Goal: Transaction & Acquisition: Download file/media

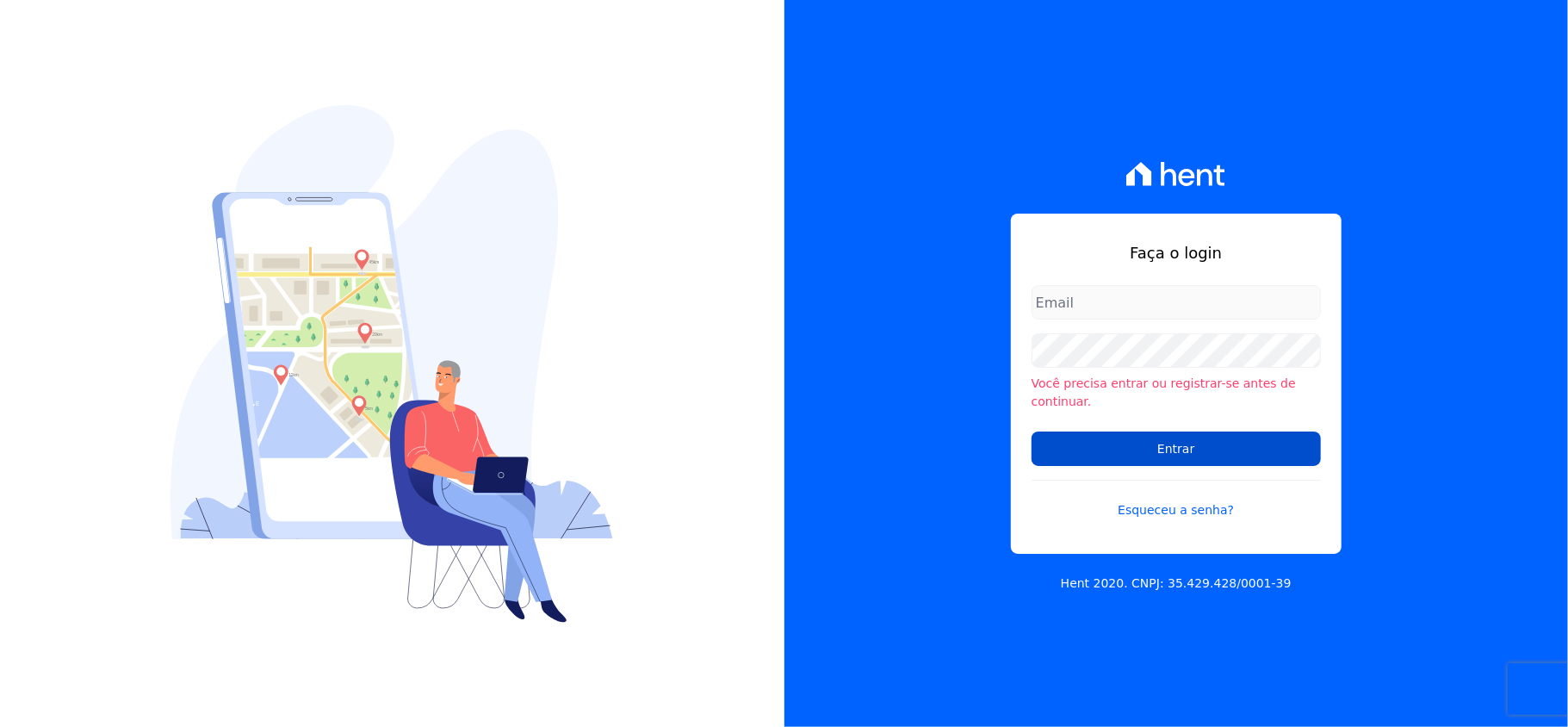
type input "[EMAIL_ADDRESS][DOMAIN_NAME]"
click at [1213, 432] on input "Entrar" at bounding box center [1176, 449] width 290 height 35
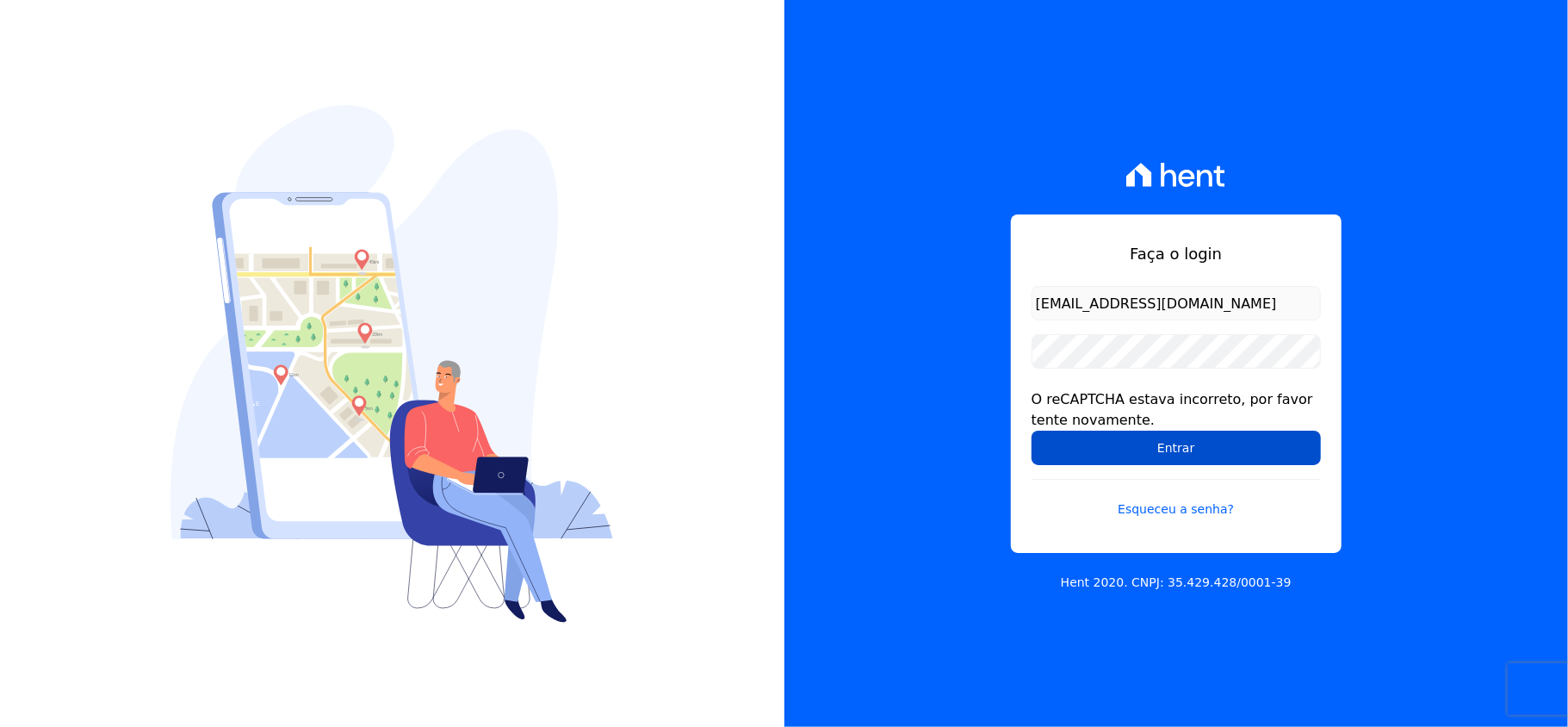
click at [1161, 453] on input "Entrar" at bounding box center [1176, 448] width 290 height 35
click at [1018, 427] on div "Faça o login [EMAIL_ADDRESS][DOMAIN_NAME] O reCAPTCHA estava incorreto, por fav…" at bounding box center [1176, 383] width 331 height 338
click at [1080, 453] on input "Entrar" at bounding box center [1176, 448] width 290 height 35
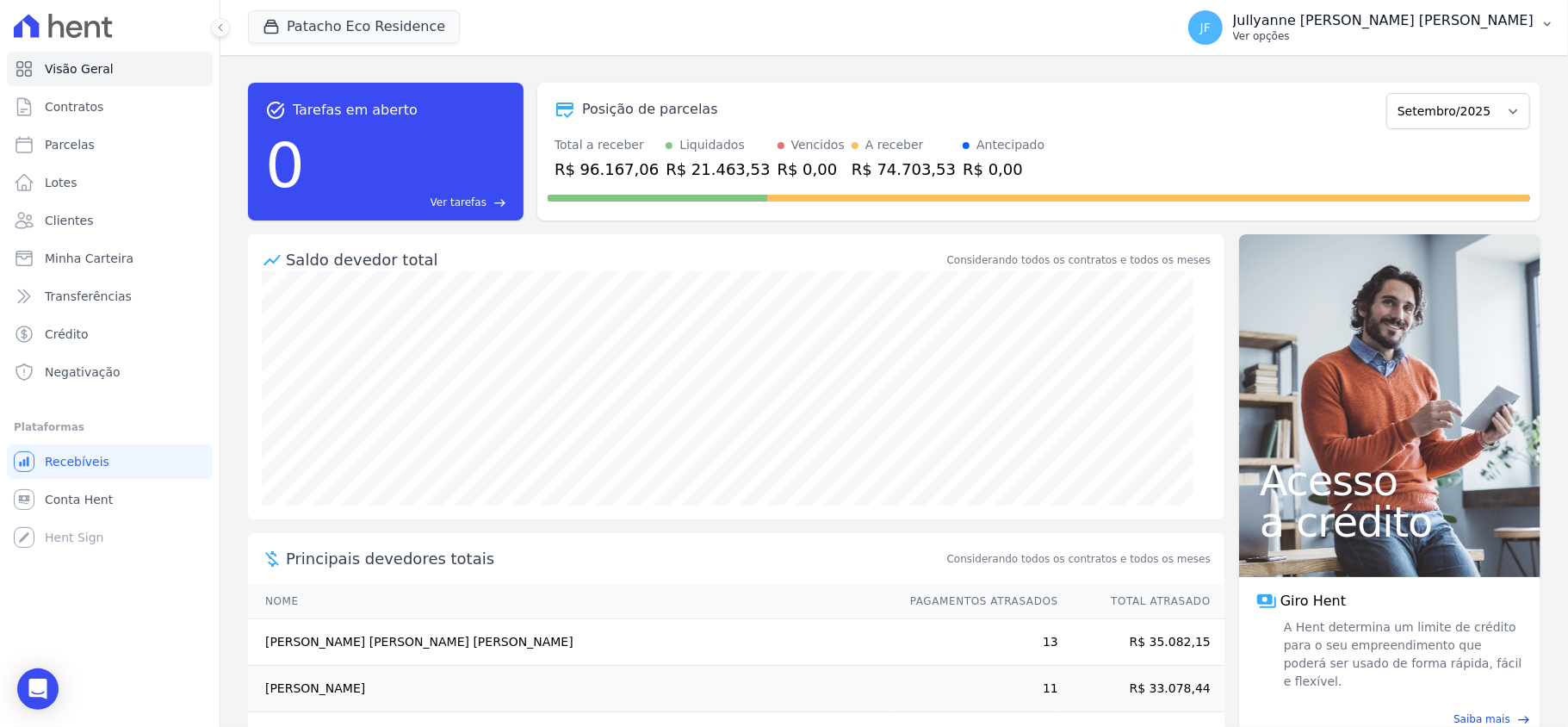
click at [1504, 24] on p "Jullyanne Ferreira Melo" at bounding box center [1383, 21] width 301 height 17
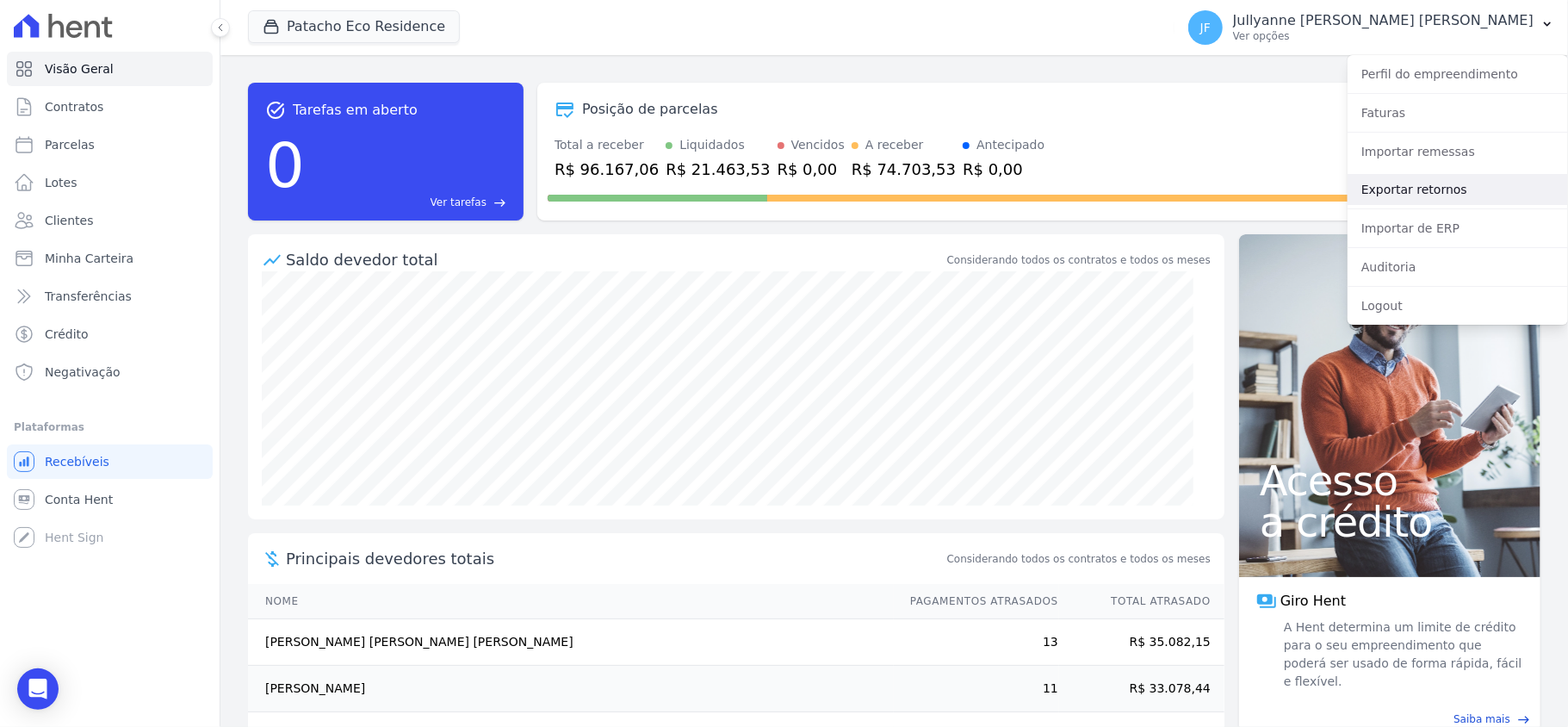
click at [1414, 194] on link "Exportar retornos" at bounding box center [1458, 190] width 220 height 31
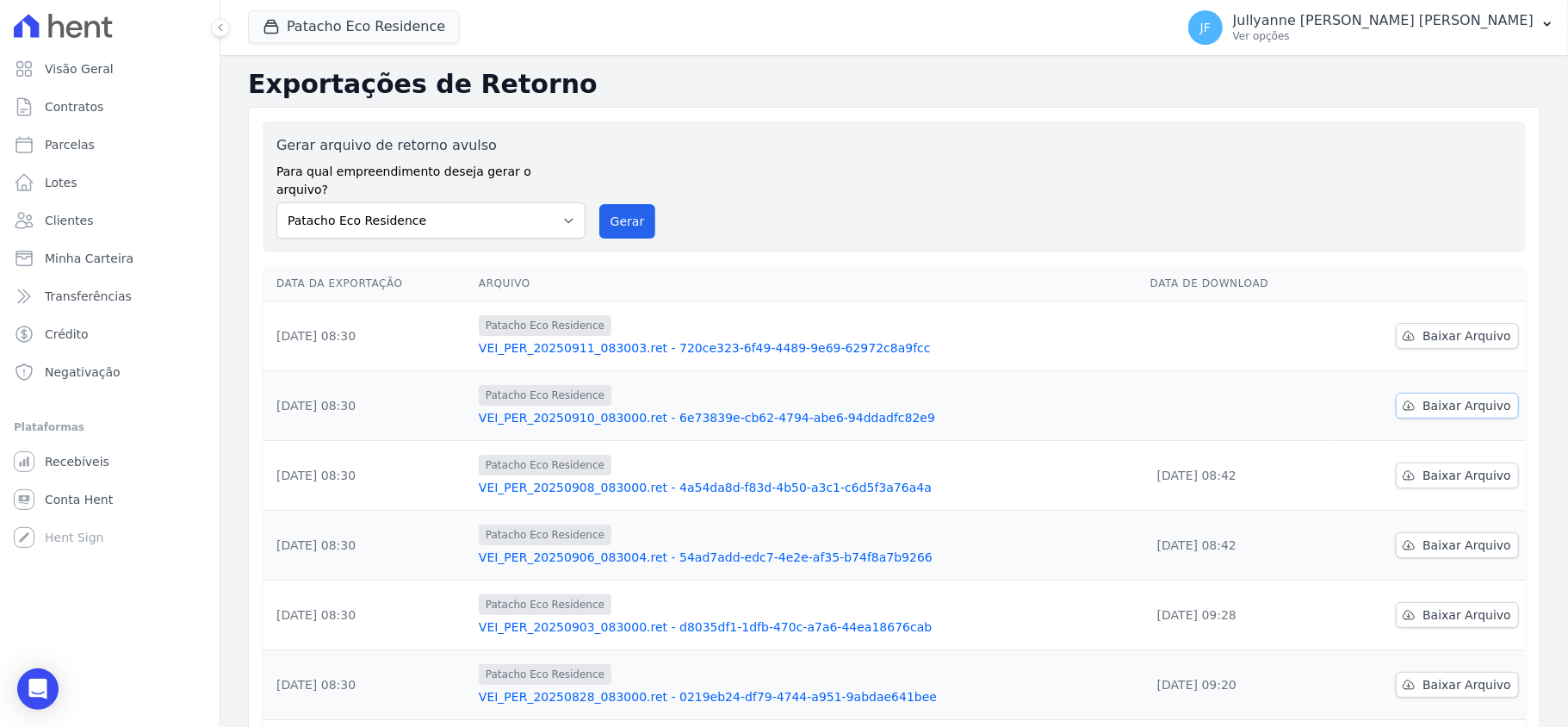
click at [1422, 397] on span "Baixar Arquivo" at bounding box center [1467, 406] width 88 height 17
drag, startPoint x: 1424, startPoint y: 315, endPoint x: 958, endPoint y: 626, distance: 560.2
click at [1424, 328] on span "Baixar Arquivo" at bounding box center [1467, 336] width 88 height 17
